Goal: Task Accomplishment & Management: Manage account settings

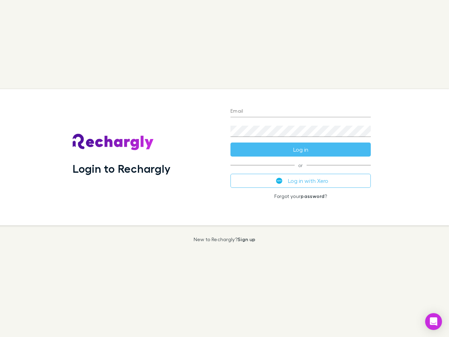
click at [225, 169] on div "Login to Rechargly" at bounding box center [146, 157] width 158 height 136
click at [301, 112] on input "Email" at bounding box center [301, 111] width 140 height 11
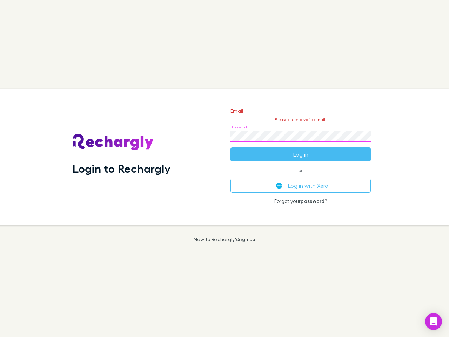
click at [301, 150] on form "Email Please enter a valid email. Password Log in" at bounding box center [301, 130] width 140 height 61
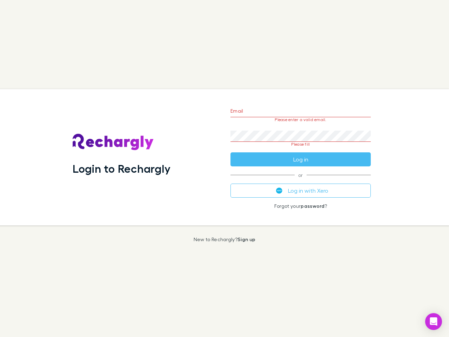
click at [301, 181] on div "Email Please enter a valid email. Password Please fill Log in or Log in with Xe…" at bounding box center [301, 157] width 152 height 136
click at [434, 322] on icon "Open Intercom Messenger" at bounding box center [434, 321] width 7 height 8
